Goal: Obtain resource: Download file/media

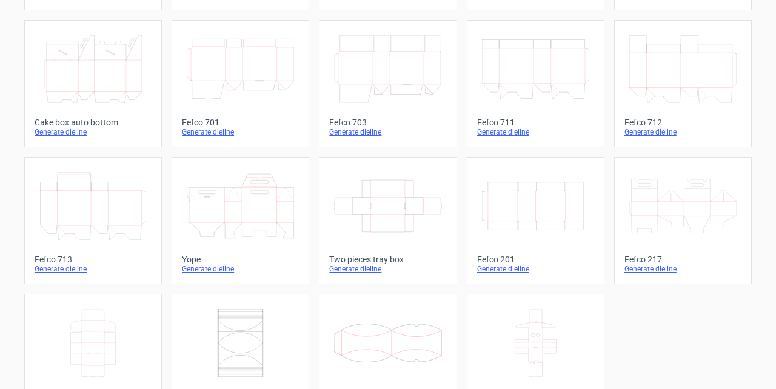
scroll to position [283, 0]
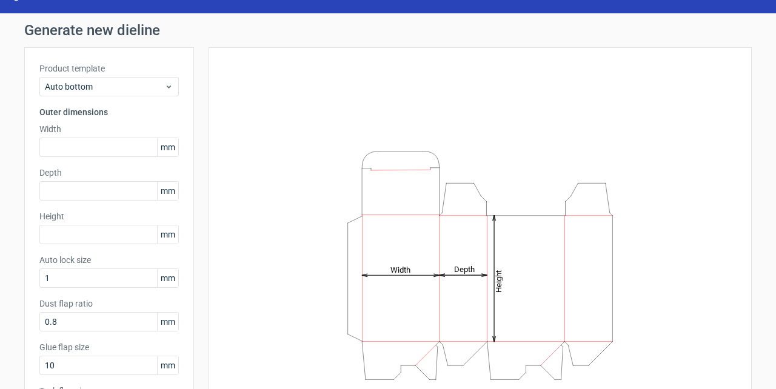
scroll to position [40, 0]
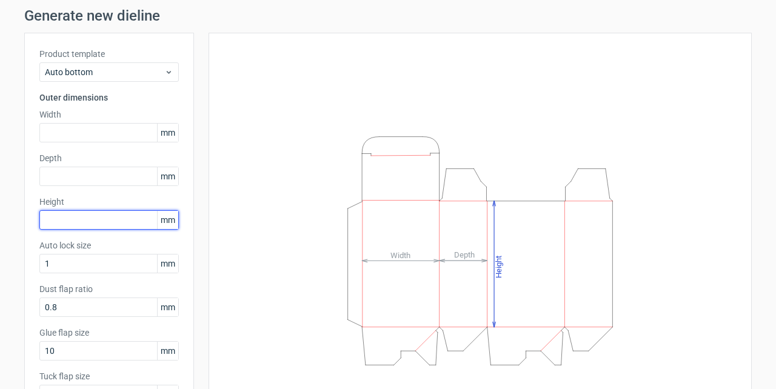
click at [73, 216] on input "text" at bounding box center [108, 219] width 139 height 19
type input "320"
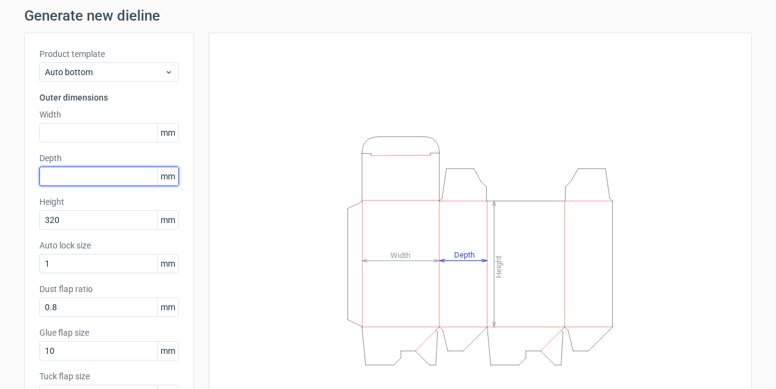
click at [89, 176] on input "text" at bounding box center [108, 176] width 139 height 19
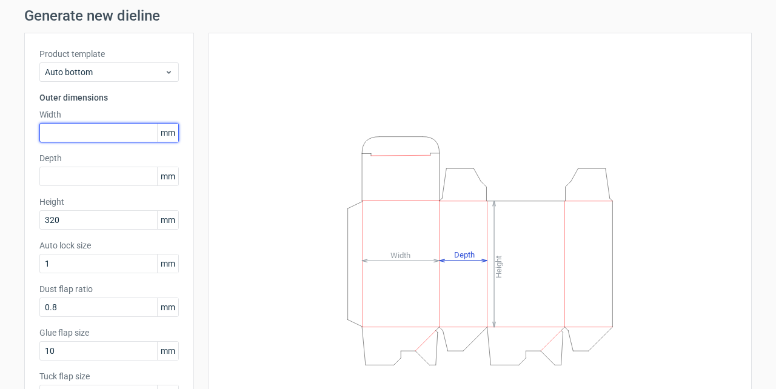
click at [80, 132] on input "text" at bounding box center [108, 132] width 139 height 19
type input "135"
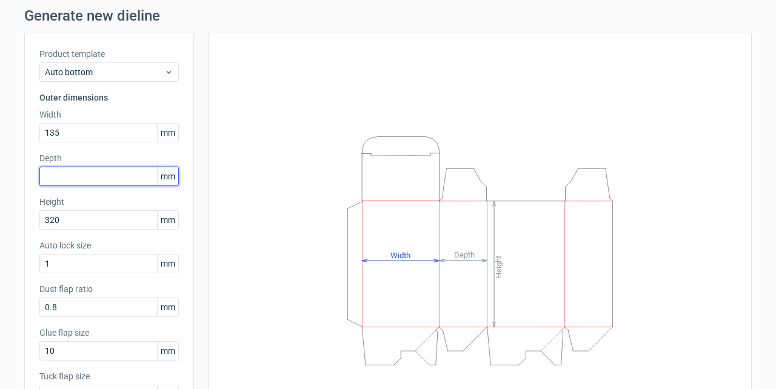
click at [76, 175] on input "text" at bounding box center [108, 176] width 139 height 19
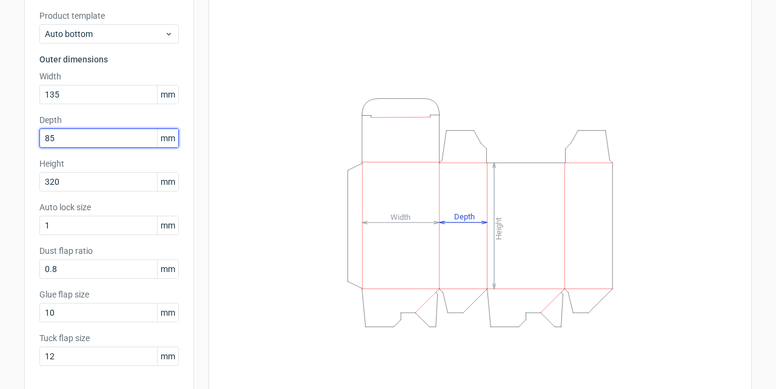
scroll to position [129, 0]
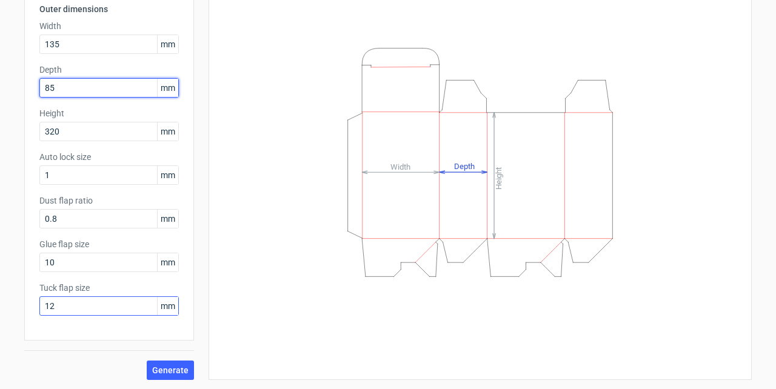
type input "85"
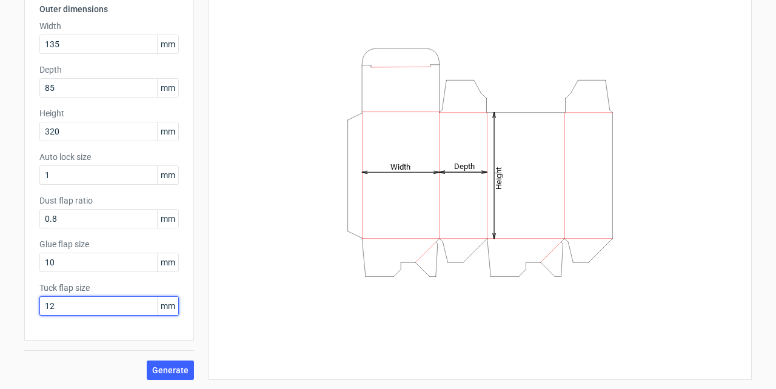
drag, startPoint x: 63, startPoint y: 301, endPoint x: 28, endPoint y: 306, distance: 35.5
click at [28, 306] on div "Product template Auto bottom Outer dimensions Width 135 mm Depth 85 mm Height 3…" at bounding box center [109, 142] width 170 height 397
type input "20"
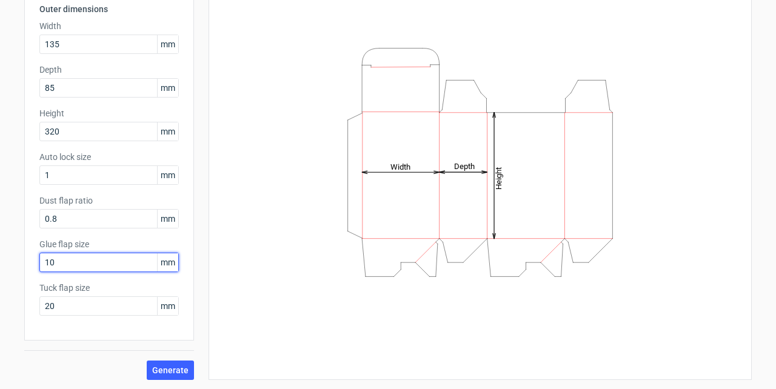
drag, startPoint x: 63, startPoint y: 260, endPoint x: 19, endPoint y: 221, distance: 58.8
click at [2, 258] on div "Generate new dieline Product template Auto bottom Outer dimensions Width 135 mm…" at bounding box center [388, 150] width 776 height 480
type input "20"
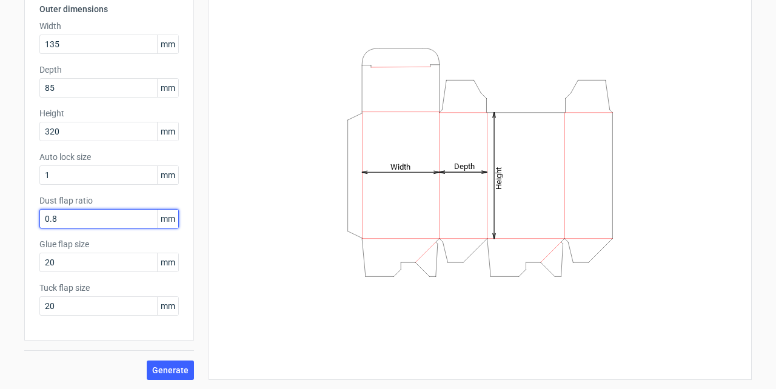
click at [63, 220] on input "0.8" at bounding box center [108, 218] width 139 height 19
click at [63, 221] on input "0.8" at bounding box center [108, 218] width 139 height 19
click at [62, 221] on input "0.8" at bounding box center [108, 218] width 139 height 19
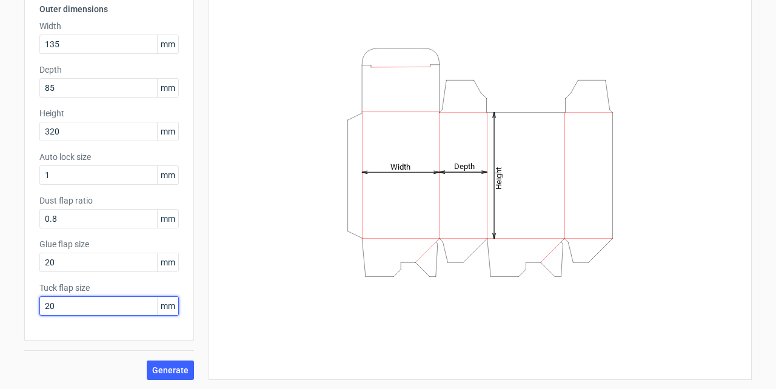
click at [109, 306] on input "20" at bounding box center [108, 306] width 139 height 19
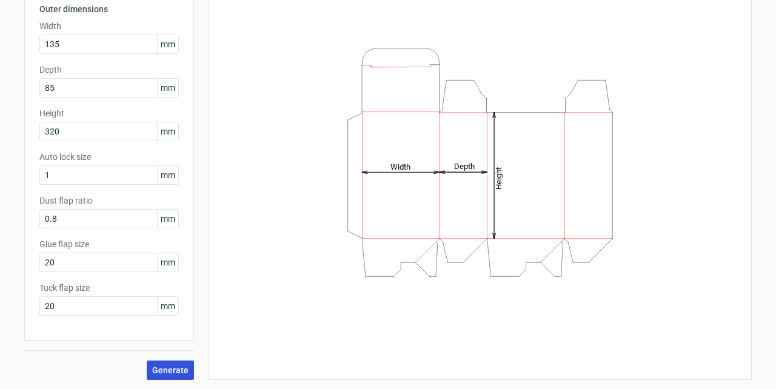
click at [170, 368] on span "Generate" at bounding box center [170, 370] width 36 height 8
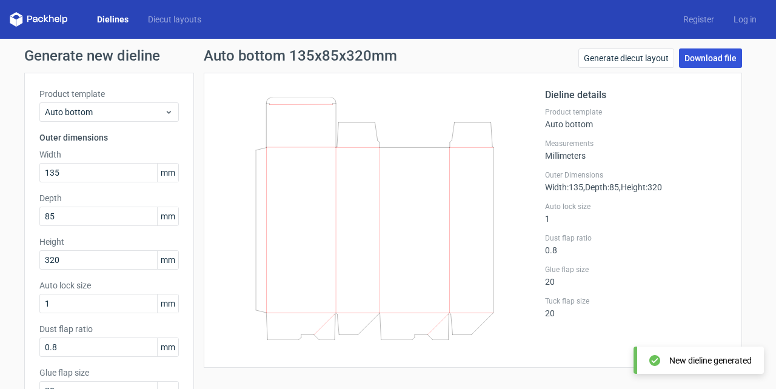
click at [701, 59] on link "Download file" at bounding box center [710, 58] width 63 height 19
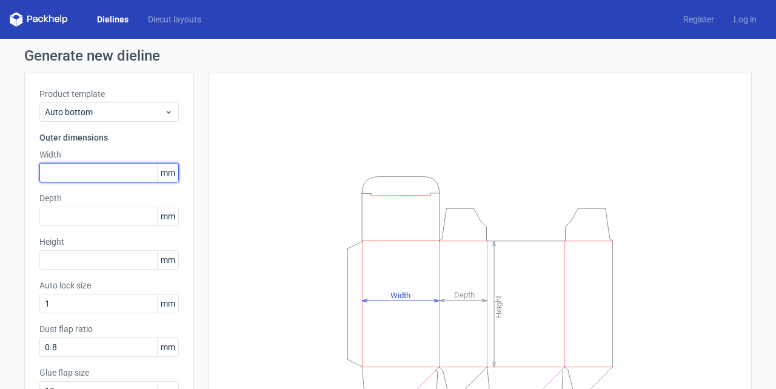
click at [73, 176] on input "text" at bounding box center [108, 172] width 139 height 19
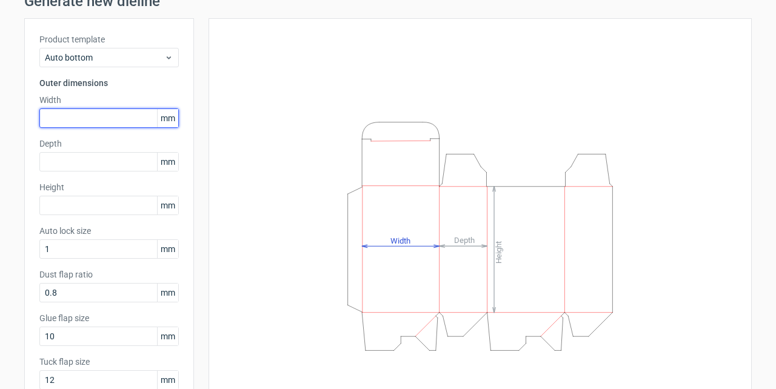
scroll to position [40, 0]
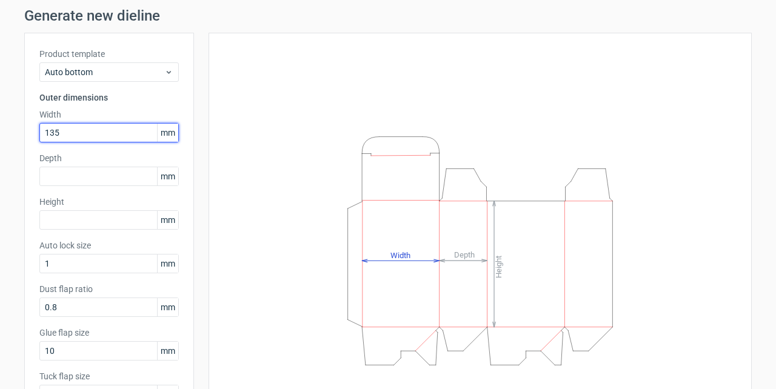
type input "135"
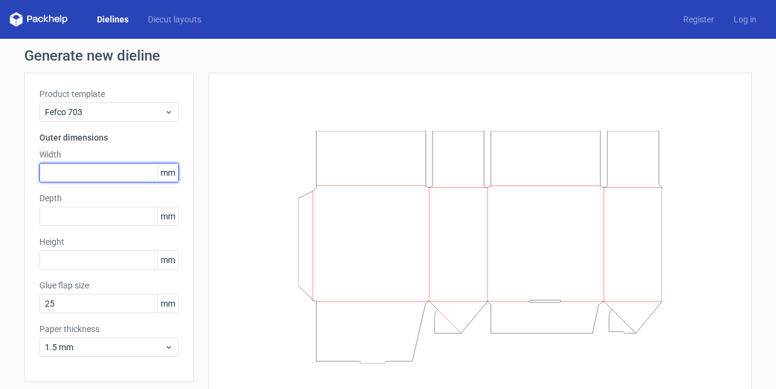
click at [86, 172] on input "text" at bounding box center [108, 172] width 139 height 19
type input "135"
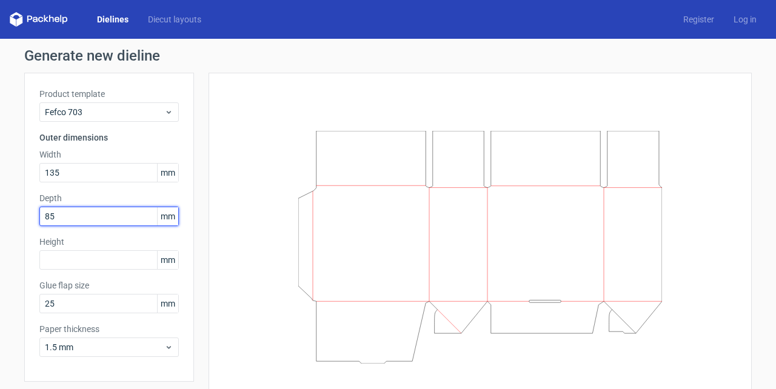
type input "85"
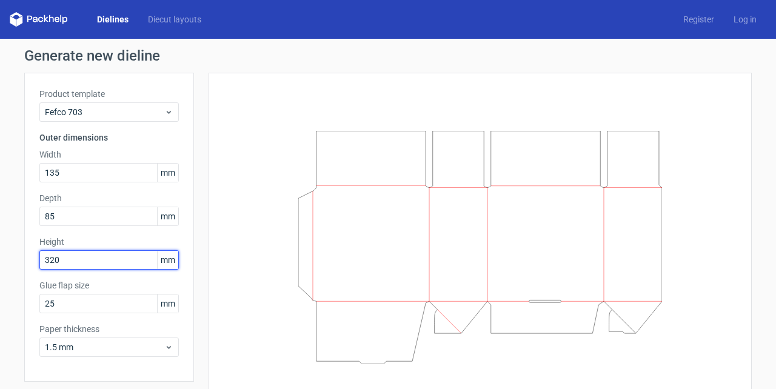
type input "320"
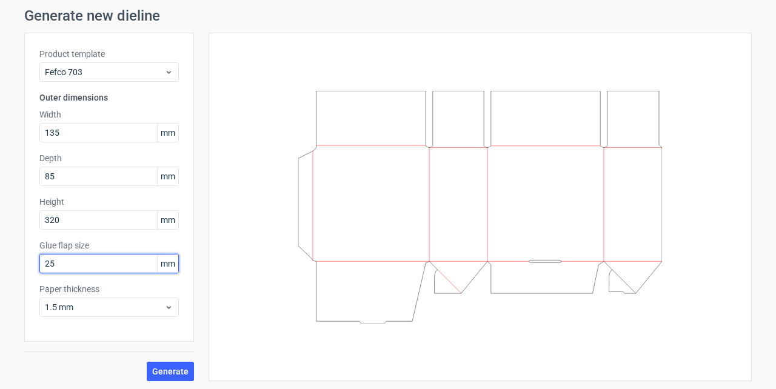
scroll to position [41, 0]
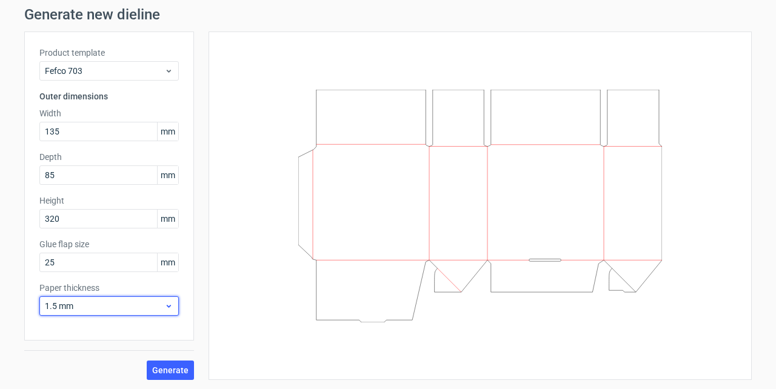
click at [149, 306] on span "1.5 mm" at bounding box center [104, 306] width 119 height 12
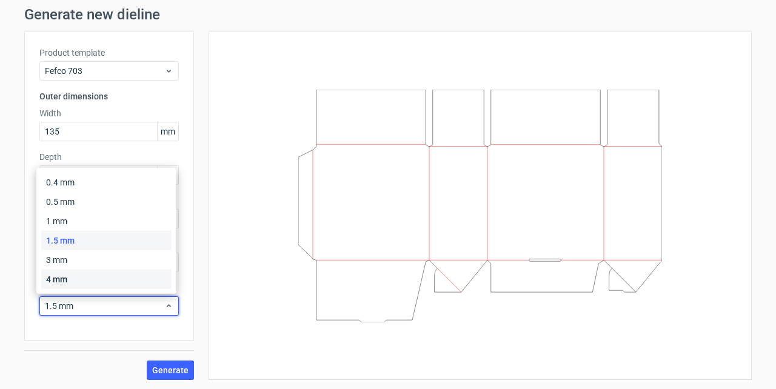
click at [114, 283] on div "4 mm" at bounding box center [106, 279] width 130 height 19
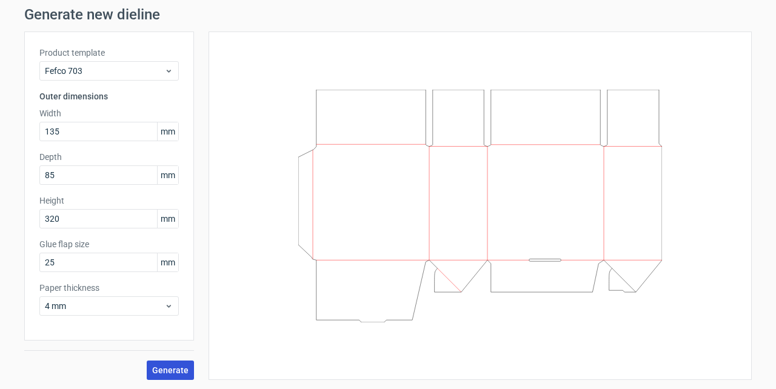
click at [163, 366] on span "Generate" at bounding box center [170, 370] width 36 height 8
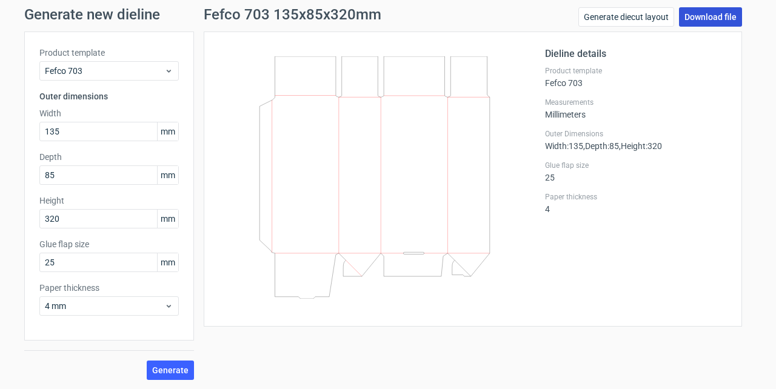
click at [697, 17] on link "Download file" at bounding box center [710, 16] width 63 height 19
